Goal: Navigation & Orientation: Understand site structure

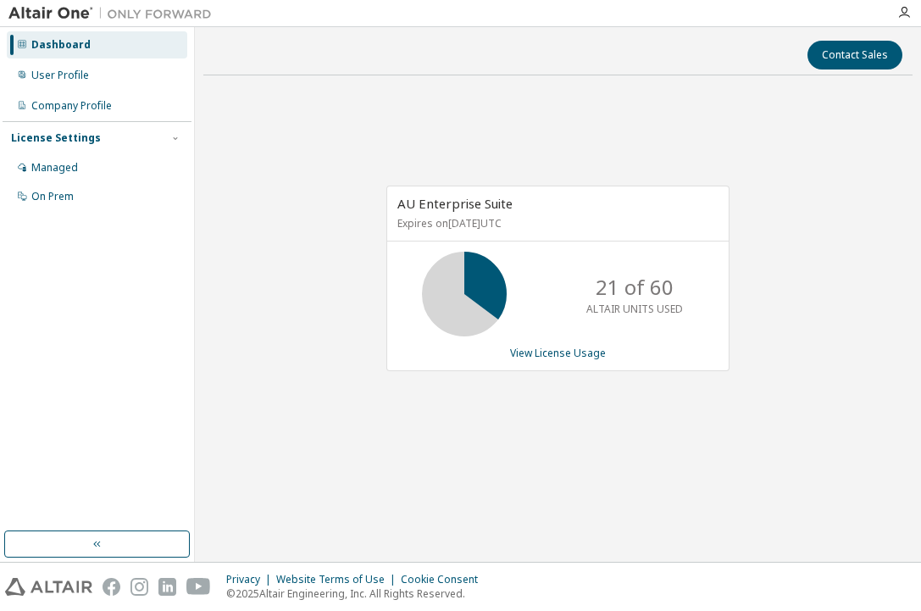
click at [514, 112] on div "AU Enterprise Suite Expires on [DATE] UTC 21 of 60 ALTAIR UNITS USED View Licen…" at bounding box center [557, 287] width 709 height 397
click at [102, 328] on div "Dashboard User Profile Company Profile License Settings Managed On Prem" at bounding box center [97, 279] width 189 height 499
